Goal: Navigation & Orientation: Find specific page/section

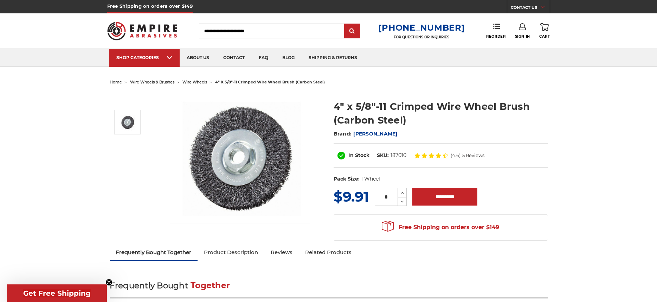
click at [194, 83] on span "wire wheels" at bounding box center [194, 81] width 25 height 5
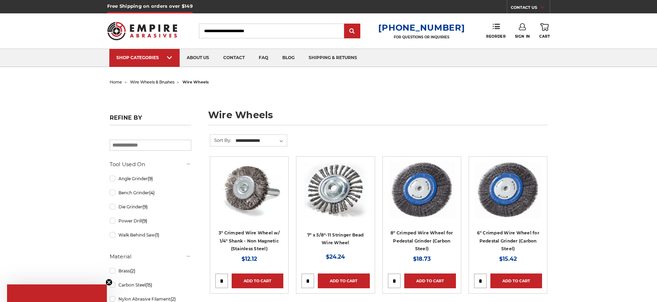
click at [144, 83] on span "wire wheels & brushes" at bounding box center [152, 81] width 44 height 5
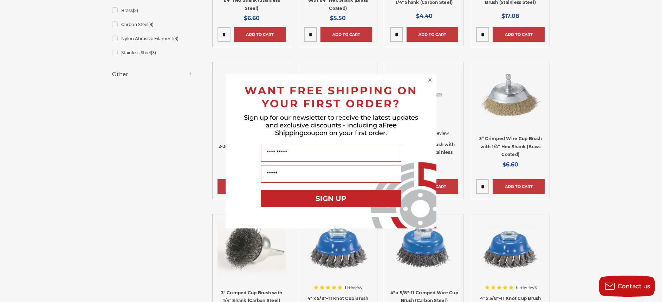
click at [431, 80] on circle "Close dialog" at bounding box center [430, 80] width 7 height 7
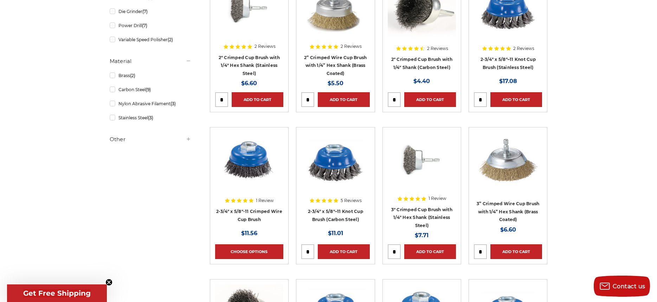
scroll to position [176, 0]
